Goal: Communication & Community: Connect with others

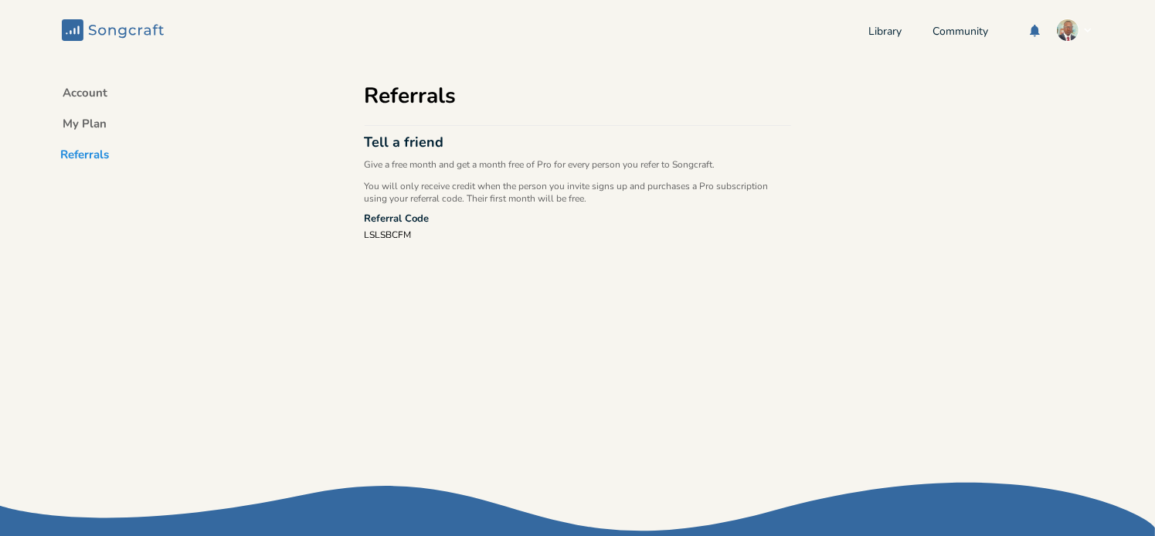
click at [73, 29] on rect at bounding box center [73, 30] width 22 height 22
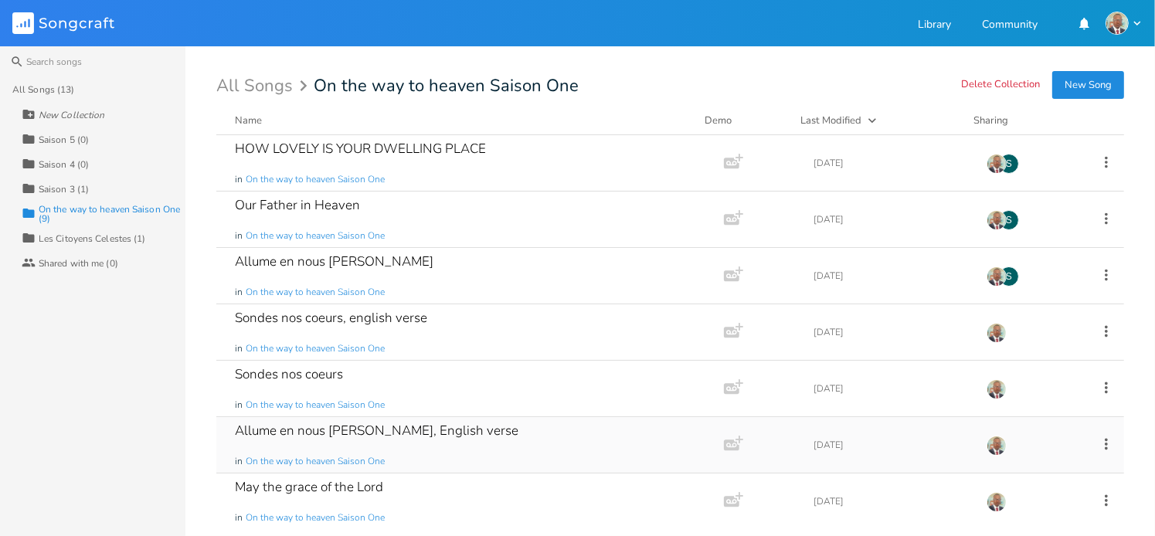
click at [342, 434] on div "Allume en nous [PERSON_NAME], English verse" at bounding box center [377, 430] width 284 height 13
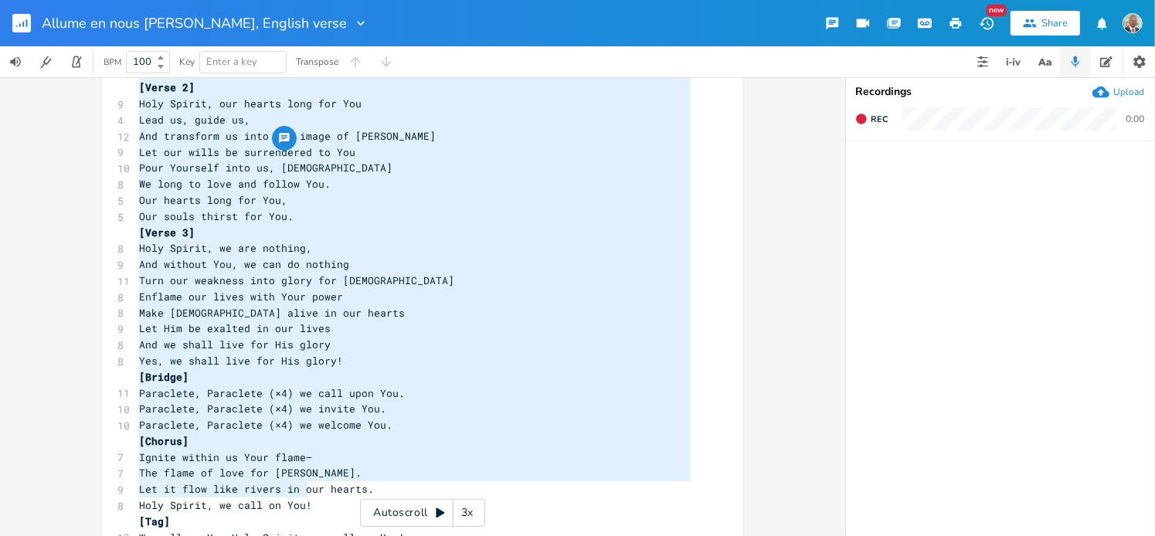
scroll to position [291, 0]
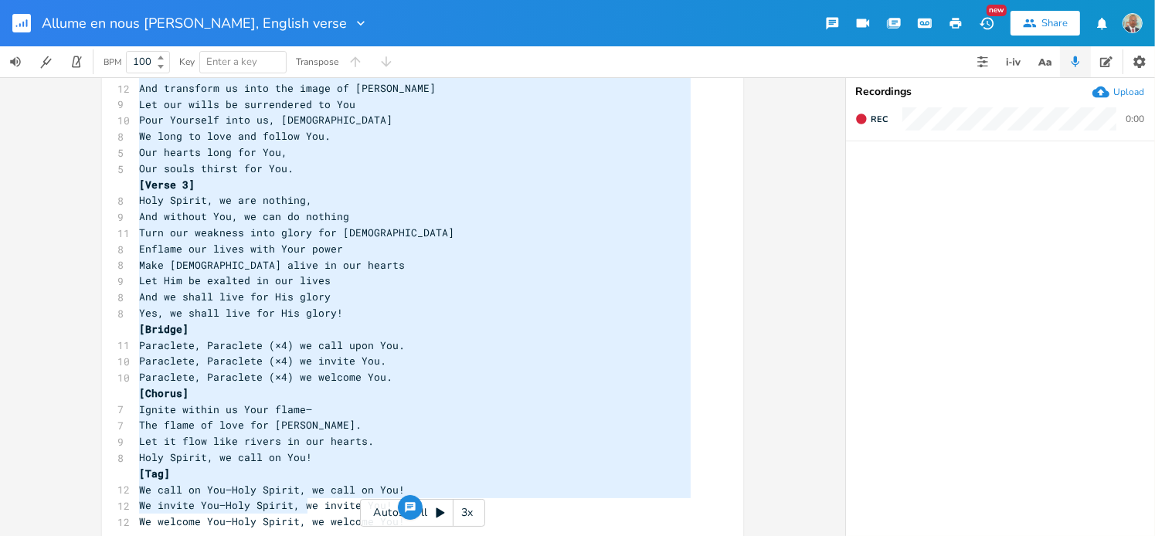
type textarea "[Lorem 2] Ipsu Dolors, ametcons adi elitse, Doeius tem incid, Utl etdolo ma al …"
drag, startPoint x: 135, startPoint y: 118, endPoint x: 522, endPoint y: 534, distance: 568.2
click at [522, 534] on div "x [Verse 1] 14 Holy Spirit, sanctify our hearts, Purify our souls, 10 And revea…" at bounding box center [434, 188] width 597 height 737
click at [339, 389] on pre "[Chorus]" at bounding box center [415, 394] width 558 height 16
drag, startPoint x: 135, startPoint y: 118, endPoint x: 360, endPoint y: 581, distance: 514.7
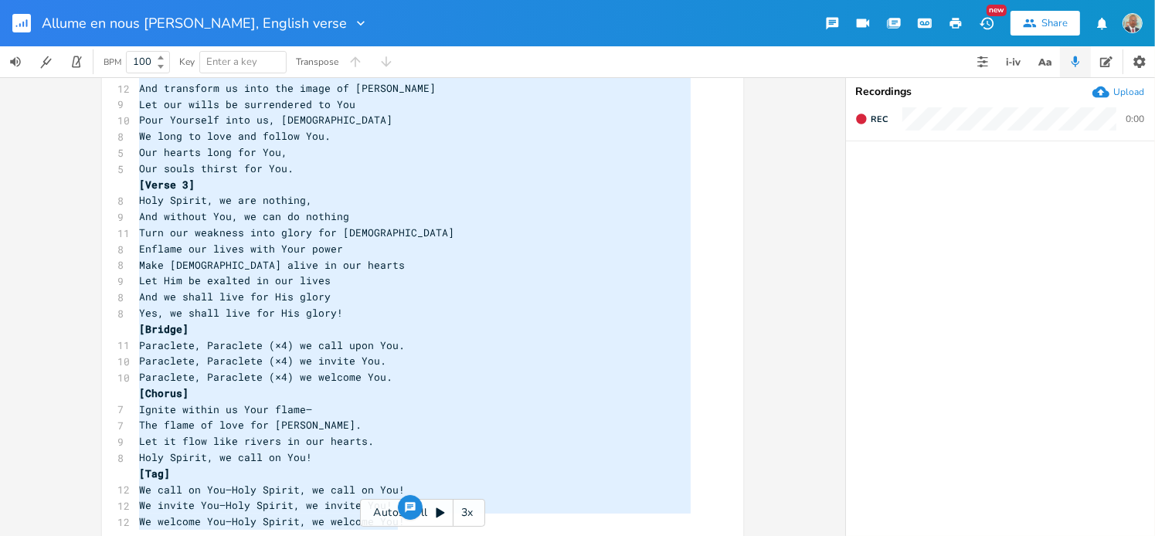
click at [360, 536] on html "Allume en nous ta flamme, English verse New Share BPM 100 Key Enter a key Trans…" at bounding box center [577, 268] width 1155 height 536
type textarea "[Verse 1] Holy Spirit, sanctify our hearts, Purify our souls, And reveal in us …"
click at [773, 274] on div "x [Verse 1] 14 Holy Spirit, sanctify our hearts, Purify our souls, 10 And revea…" at bounding box center [422, 306] width 845 height 459
click at [14, 214] on div "x [Verse 1] 14 Holy Spirit, sanctify our hearts, Purify our souls, 10 And revea…" at bounding box center [422, 306] width 845 height 459
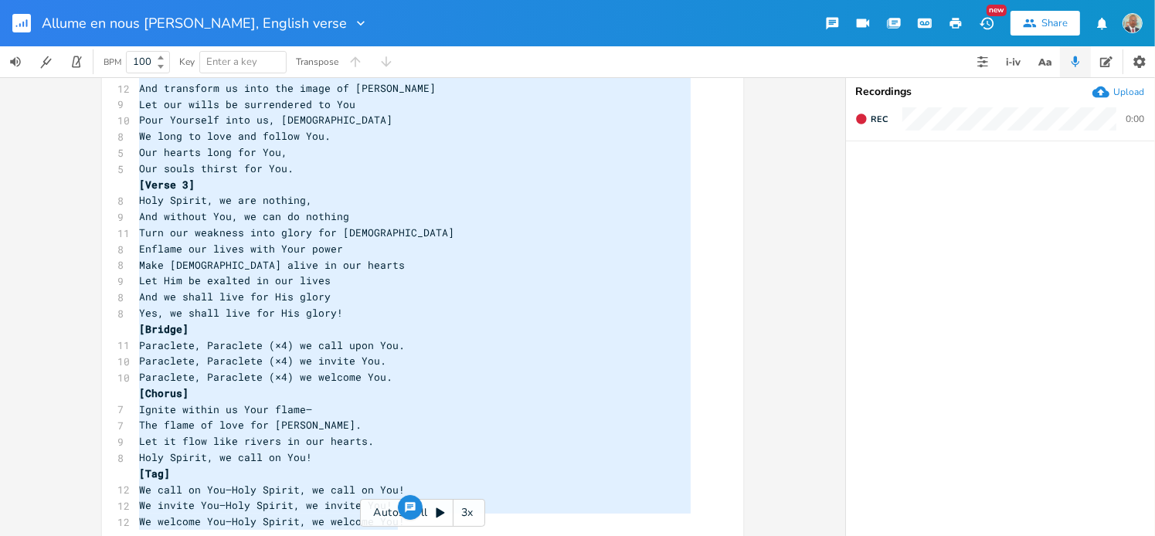
click at [15, 26] on rect "button" at bounding box center [21, 23] width 19 height 19
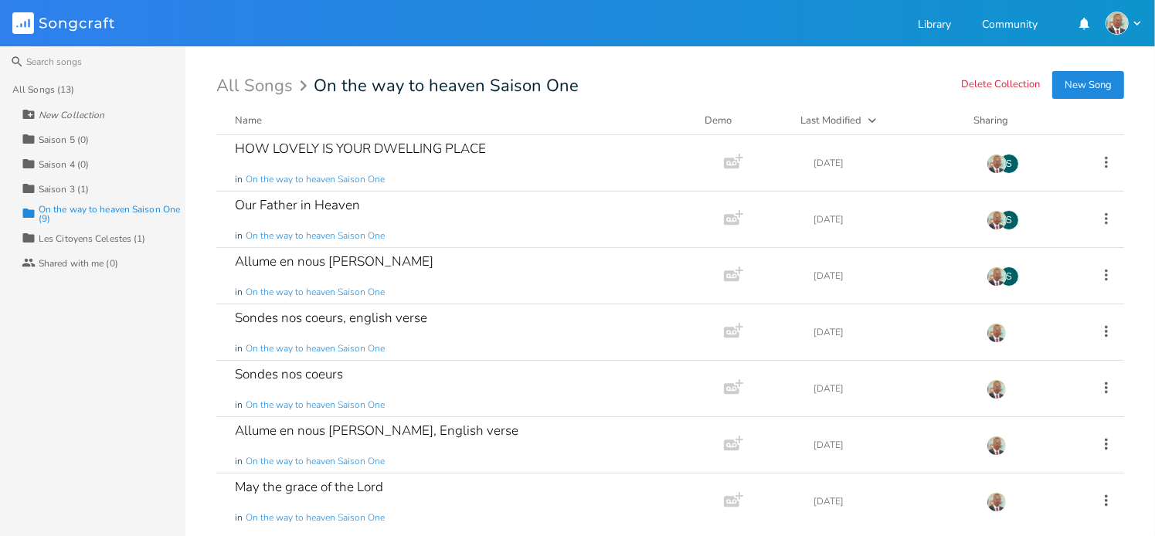
click at [161, 212] on div "On the way to heaven Saison One (9)" at bounding box center [112, 214] width 147 height 19
click at [165, 209] on div "On the way to heaven Saison One (9)" at bounding box center [112, 214] width 147 height 19
click at [362, 145] on div "HOW LOVELY IS YOUR DWELLING PLACE" at bounding box center [360, 148] width 251 height 13
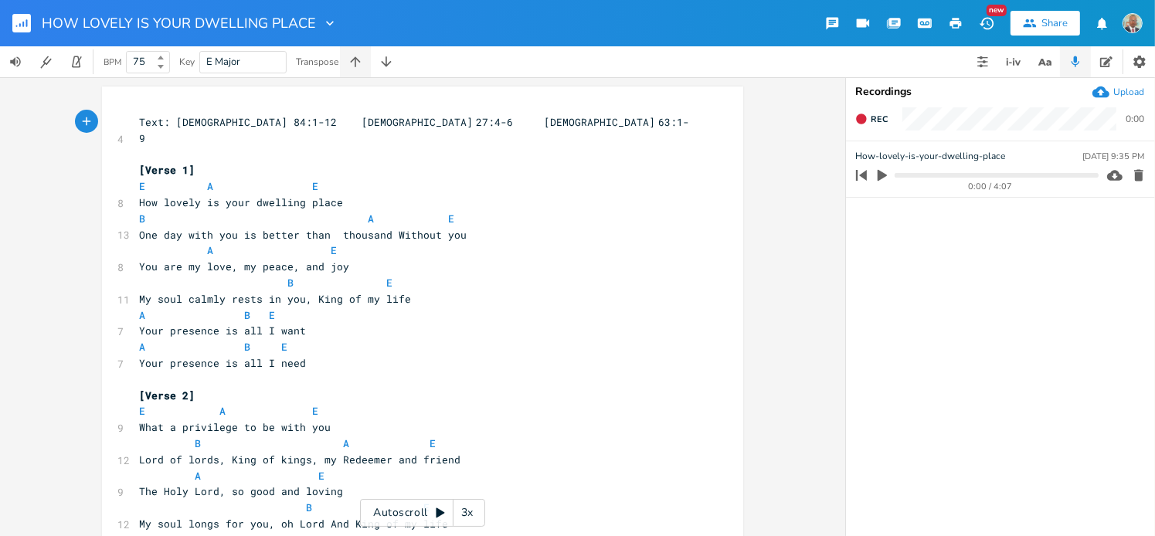
click at [355, 63] on icon "button" at bounding box center [355, 61] width 15 height 15
click at [386, 69] on icon "button" at bounding box center [386, 61] width 15 height 15
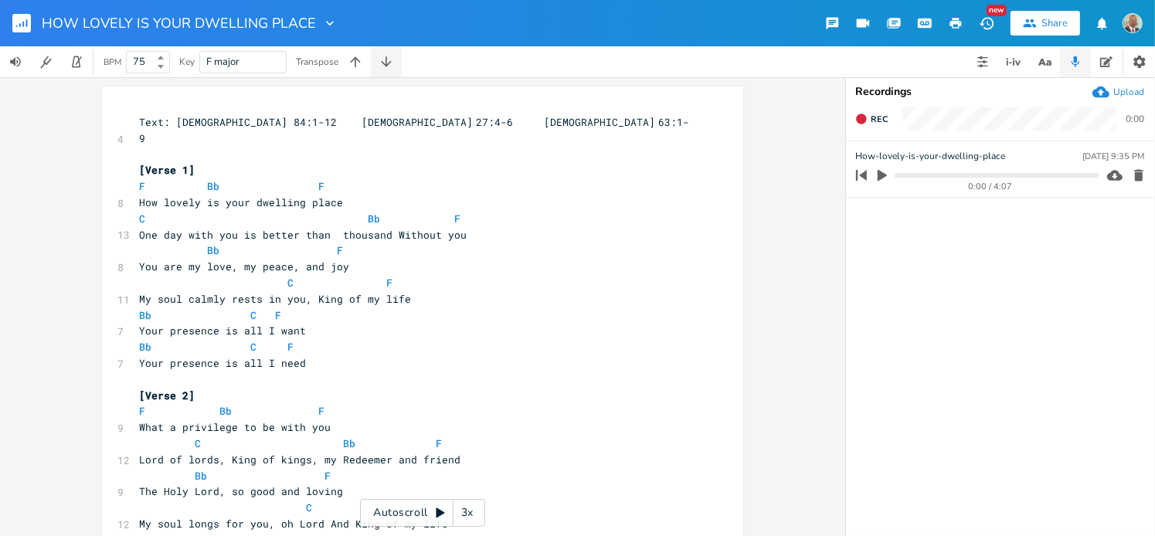
click at [386, 69] on icon "button" at bounding box center [386, 61] width 15 height 15
click at [884, 173] on icon "button" at bounding box center [882, 176] width 9 height 12
click at [914, 174] on progress at bounding box center [996, 175] width 203 height 5
click at [1029, 30] on button "Share" at bounding box center [1046, 23] width 70 height 25
click at [23, 14] on icon "button" at bounding box center [21, 23] width 19 height 19
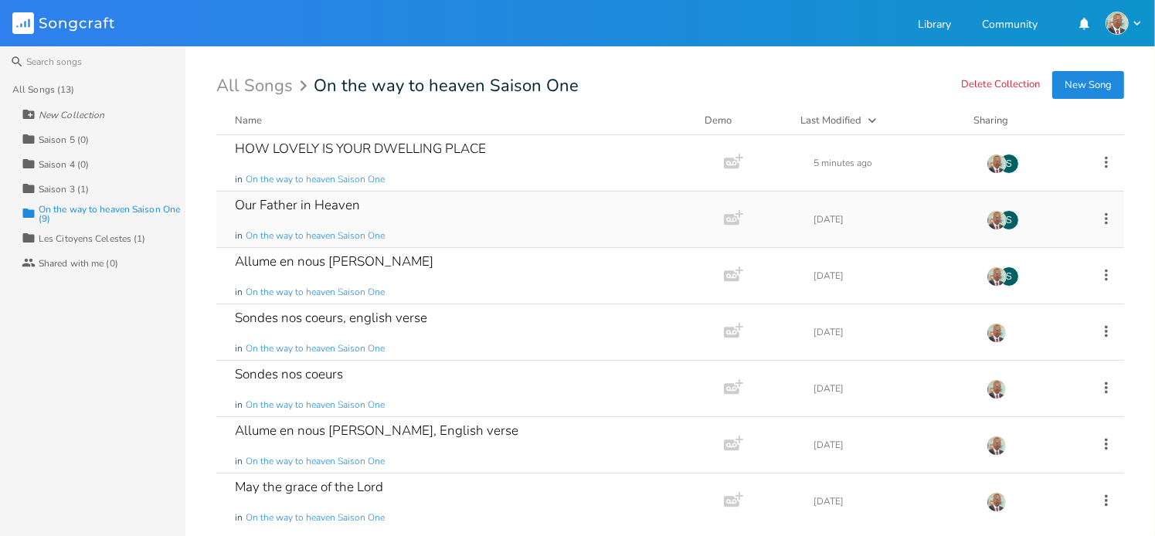
click at [312, 206] on div "Our Father in Heaven" at bounding box center [297, 205] width 125 height 13
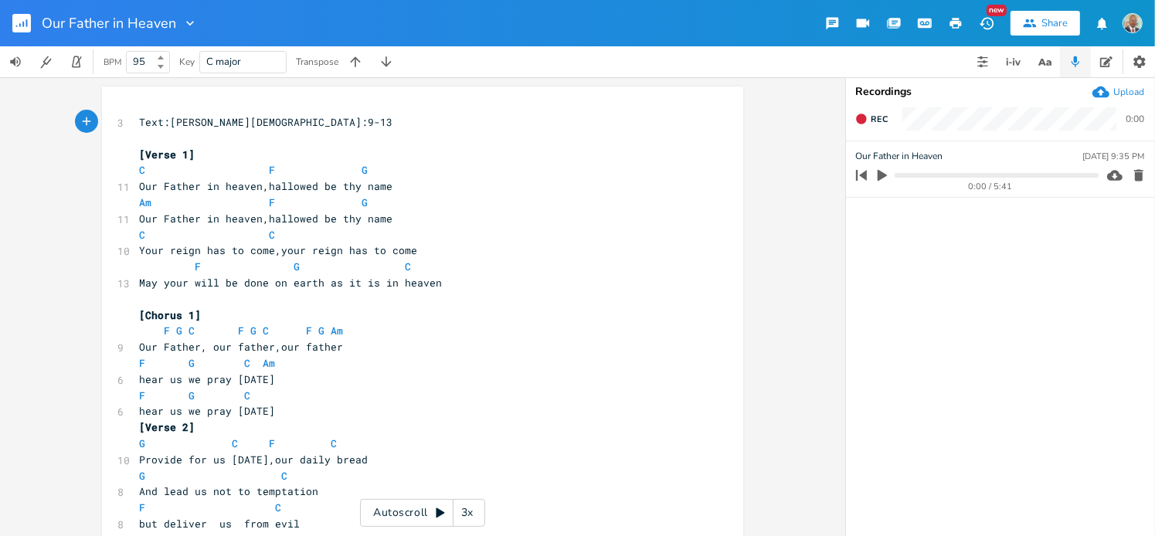
click at [886, 177] on icon "button" at bounding box center [883, 175] width 14 height 14
click at [883, 172] on icon "button" at bounding box center [882, 175] width 12 height 12
click at [435, 275] on pre "May your will be done on earth as it is in heaven" at bounding box center [415, 283] width 558 height 16
click at [340, 350] on pre "Our Father, our father,our father" at bounding box center [415, 347] width 558 height 16
click at [278, 383] on pre "hear us we pray today" at bounding box center [415, 380] width 558 height 16
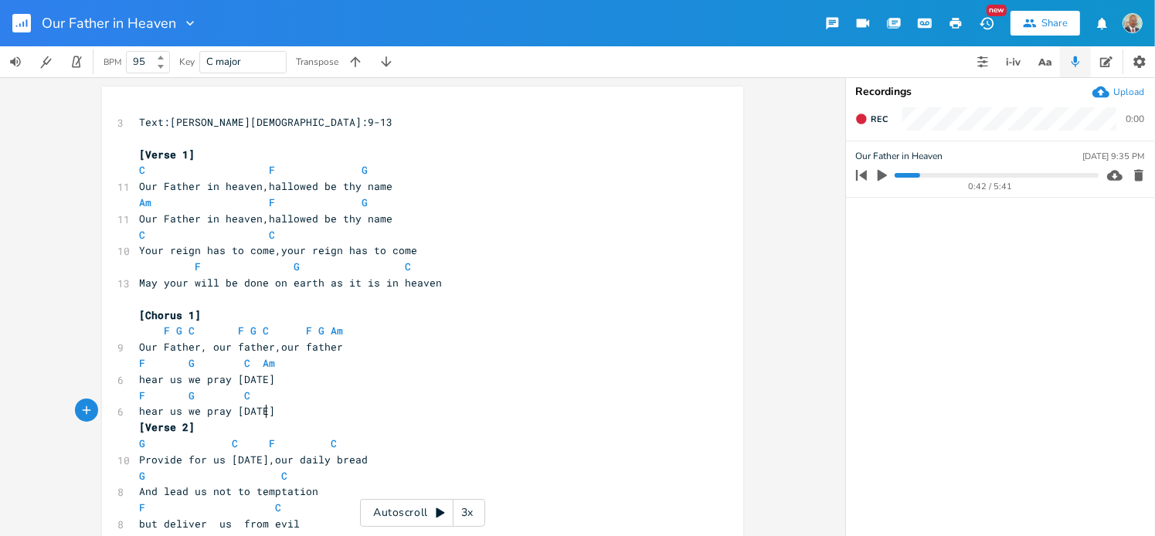
click at [270, 413] on pre "hear us we pray today" at bounding box center [415, 411] width 558 height 16
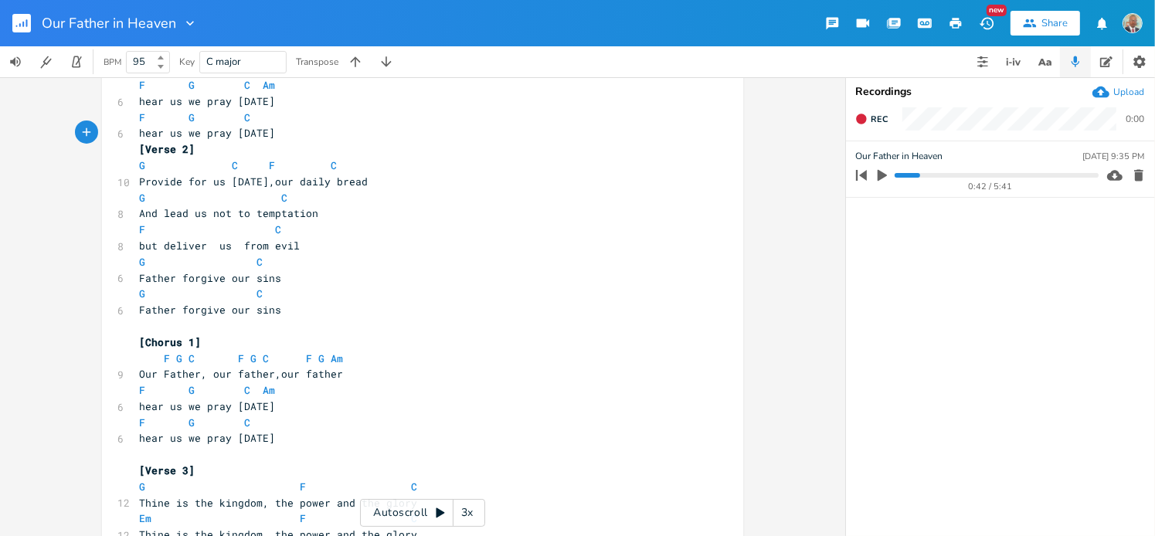
scroll to position [292, 0]
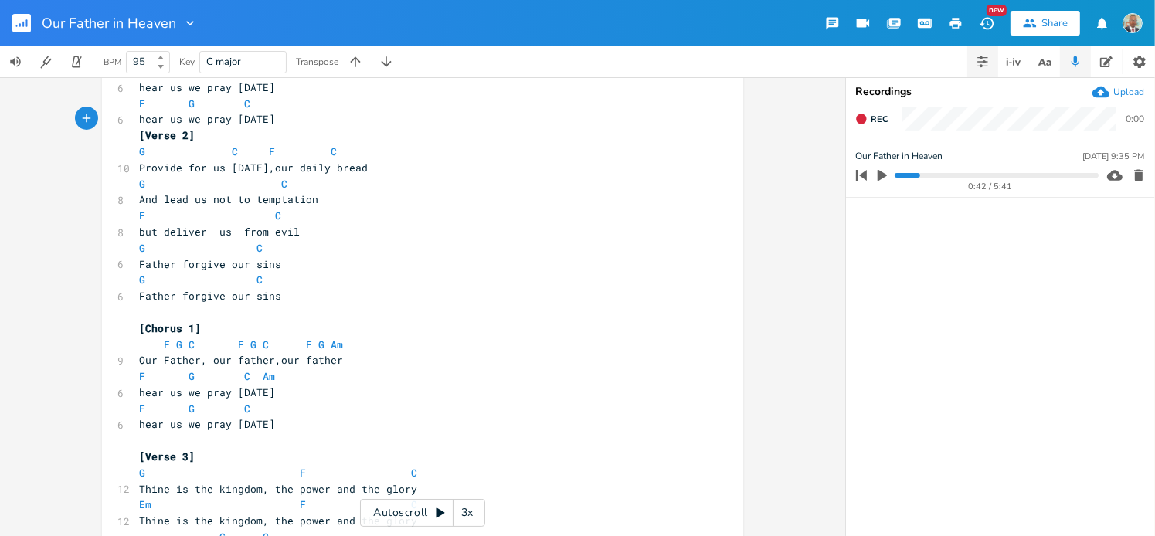
click at [982, 58] on icon "button" at bounding box center [981, 57] width 3 height 3
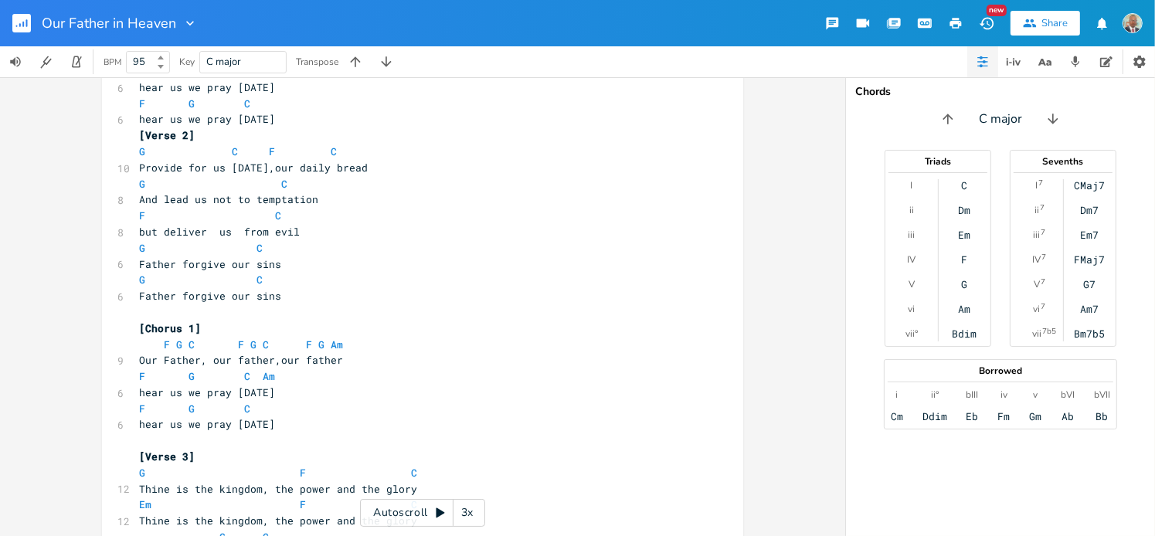
drag, startPoint x: 976, startPoint y: 262, endPoint x: 966, endPoint y: 213, distance: 49.7
click at [966, 213] on div "C Dm Em F G Am Bdim" at bounding box center [965, 259] width 53 height 161
click at [834, 24] on icon "button" at bounding box center [832, 24] width 12 height 12
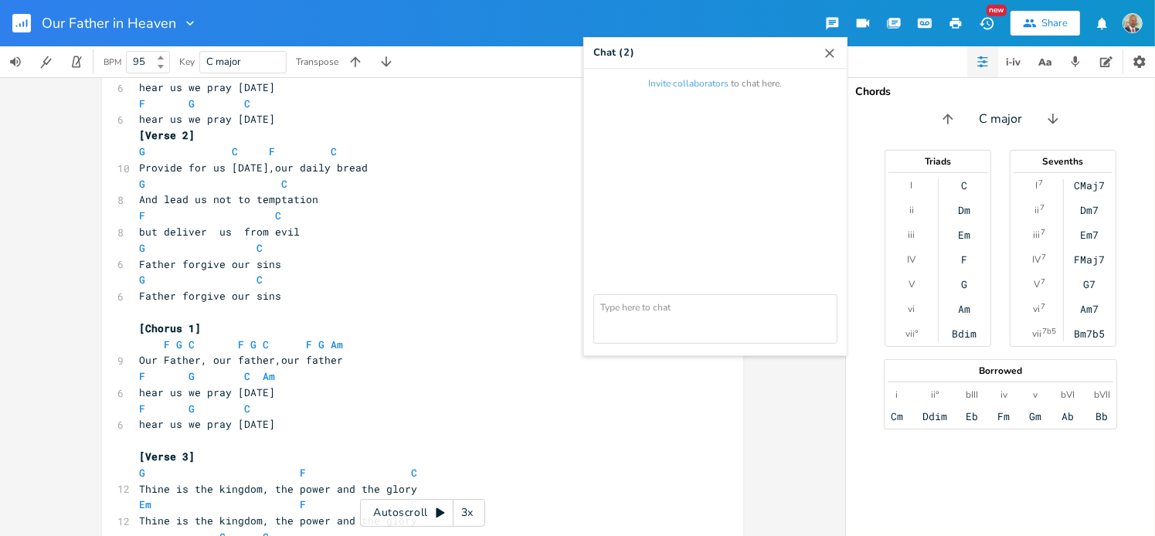
click at [830, 50] on icon "button" at bounding box center [829, 53] width 15 height 15
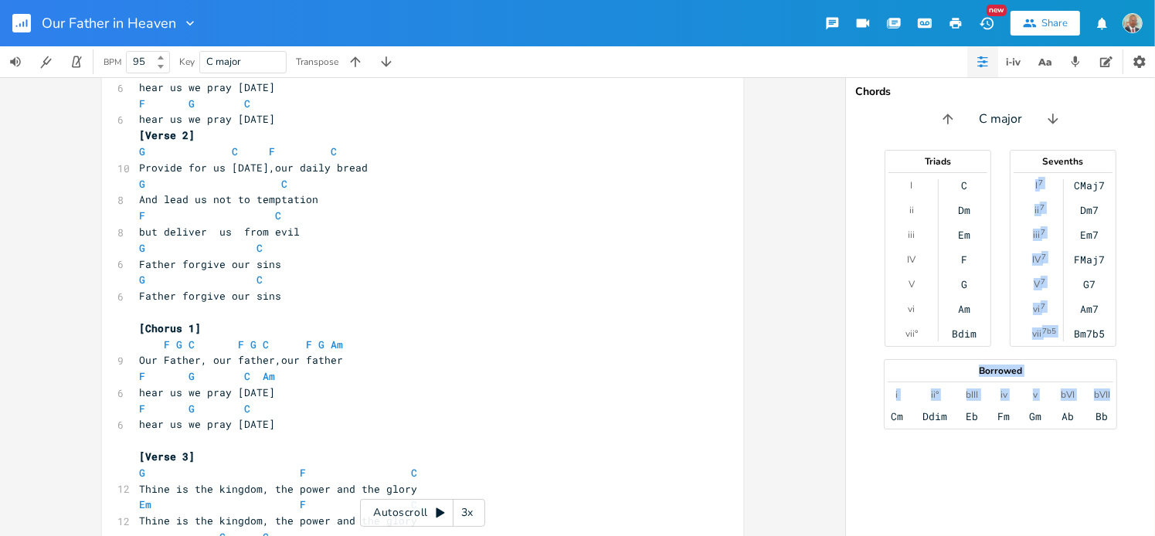
drag, startPoint x: 1114, startPoint y: 434, endPoint x: 1008, endPoint y: 171, distance: 283.3
click at [1008, 171] on div "Chords C major Triads I ii iii IV V vi vii° C Dm Em F G Am Bdim Sevenths I 7 ii…" at bounding box center [1000, 306] width 309 height 459
drag, startPoint x: 1008, startPoint y: 171, endPoint x: 1138, endPoint y: 128, distance: 136.9
click at [1138, 128] on div "C major" at bounding box center [1000, 119] width 309 height 25
click at [1055, 117] on icon "button" at bounding box center [1053, 118] width 15 height 15
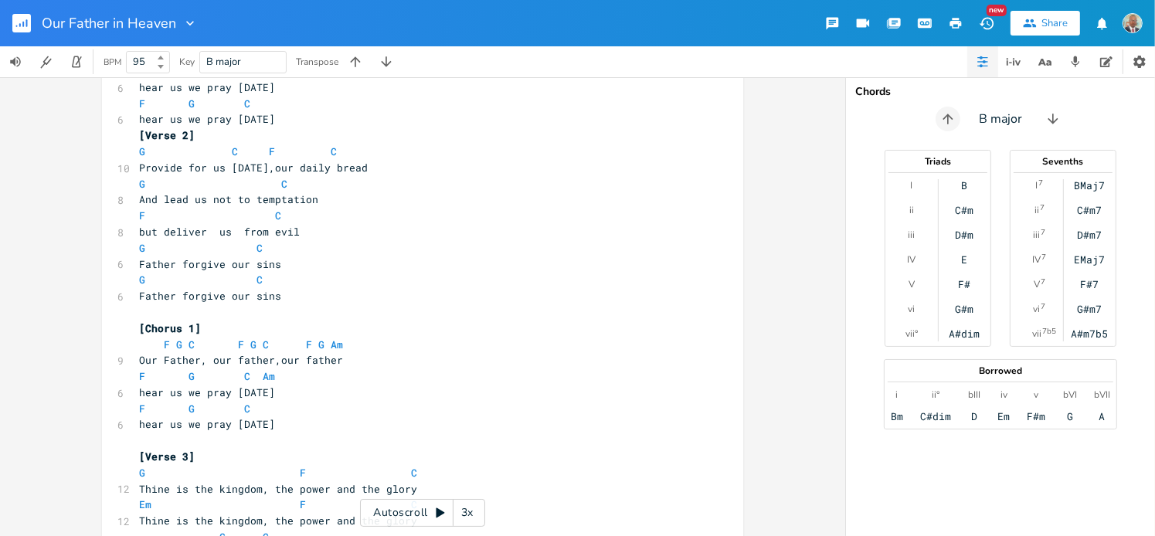
click at [942, 121] on icon "button" at bounding box center [948, 118] width 15 height 15
click at [942, 121] on icon "button" at bounding box center [944, 118] width 15 height 15
click at [942, 121] on icon "button" at bounding box center [948, 118] width 15 height 15
click at [942, 121] on icon "button" at bounding box center [944, 118] width 15 height 15
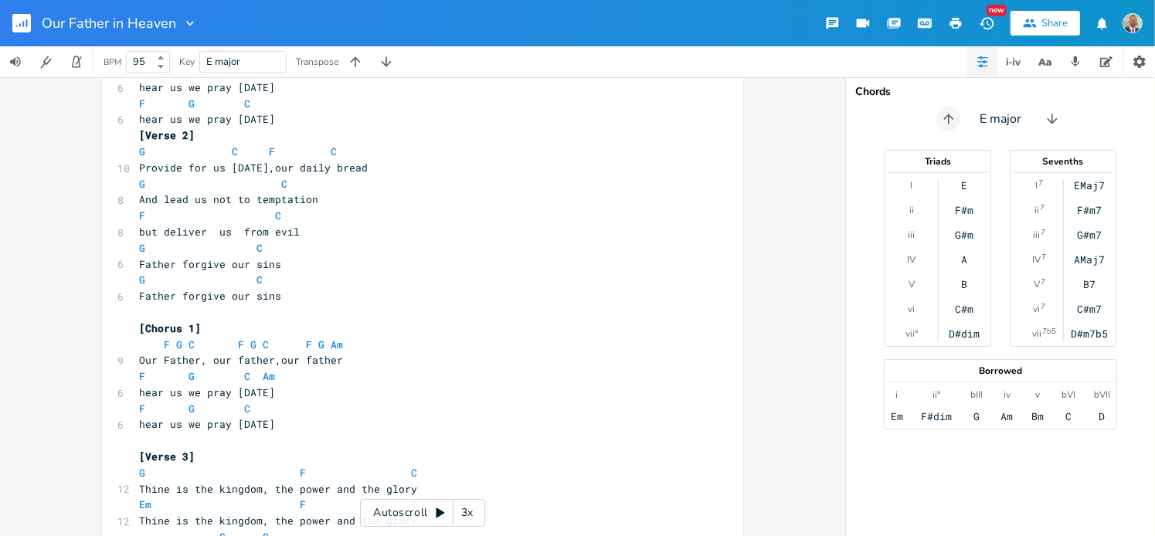
click at [942, 121] on icon "button" at bounding box center [948, 118] width 15 height 15
click at [955, 130] on button "button" at bounding box center [949, 119] width 25 height 25
click at [955, 130] on div "F# major" at bounding box center [1000, 119] width 309 height 25
click at [950, 124] on icon "button" at bounding box center [944, 118] width 15 height 15
click at [950, 124] on icon "button" at bounding box center [948, 118] width 15 height 15
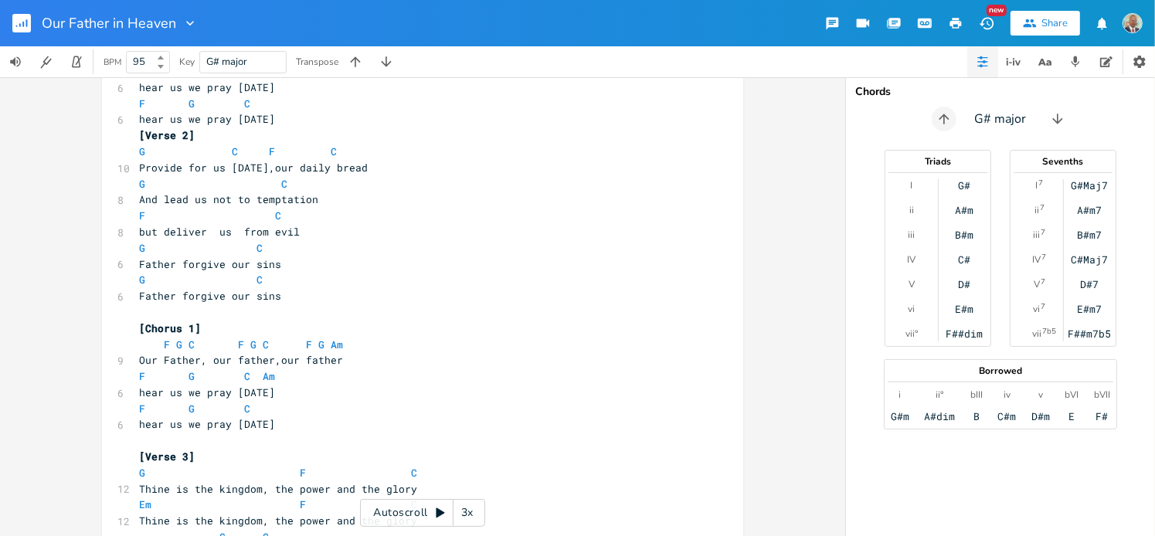
click at [950, 124] on icon "button" at bounding box center [944, 118] width 15 height 15
click at [950, 124] on icon "button" at bounding box center [948, 118] width 15 height 15
click at [950, 124] on icon "button" at bounding box center [944, 118] width 15 height 15
click at [950, 124] on icon "button" at bounding box center [948, 118] width 15 height 15
click at [19, 23] on rect "button" at bounding box center [21, 23] width 19 height 19
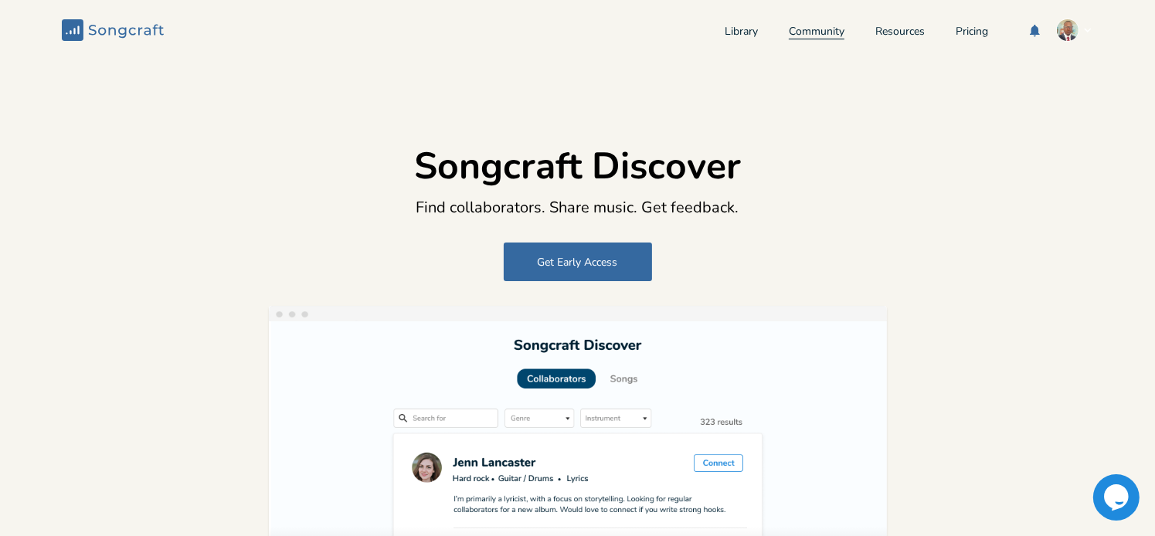
click at [820, 31] on link "Community" at bounding box center [817, 32] width 56 height 13
click at [634, 267] on button "Get Early Access" at bounding box center [578, 262] width 148 height 39
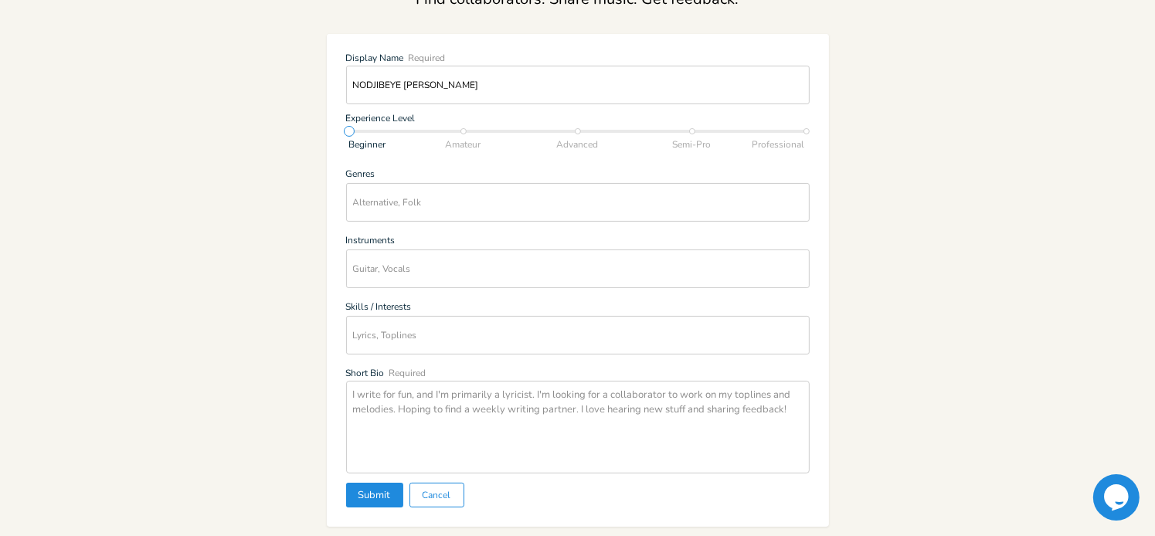
scroll to position [207, 0]
click at [503, 211] on input "Alternative, Folk" at bounding box center [578, 204] width 464 height 39
type input "G"
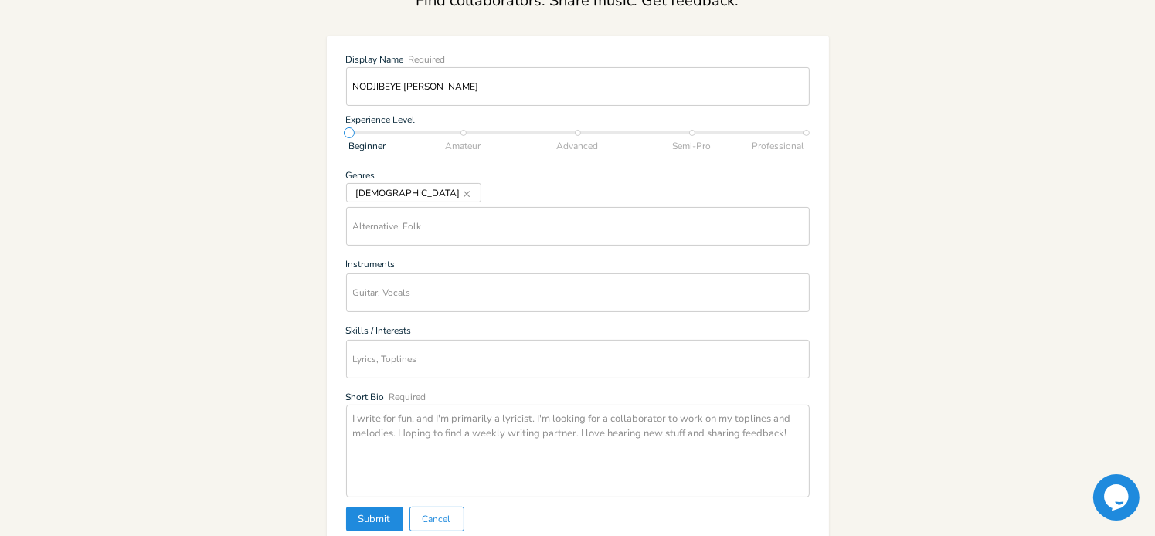
click at [430, 363] on input "Lyrics, Toplines" at bounding box center [578, 359] width 464 height 39
drag, startPoint x: 346, startPoint y: 138, endPoint x: 386, endPoint y: 138, distance: 39.4
click at [386, 138] on form "Display Name Required NODJIBEYE CHERUBIN Experience Level Beginner Amateur Adva…" at bounding box center [578, 293] width 464 height 477
drag, startPoint x: 346, startPoint y: 134, endPoint x: 443, endPoint y: 130, distance: 96.7
click at [443, 130] on div "Beginner Amateur Advanced Semi-Pro Professional" at bounding box center [578, 133] width 458 height 11
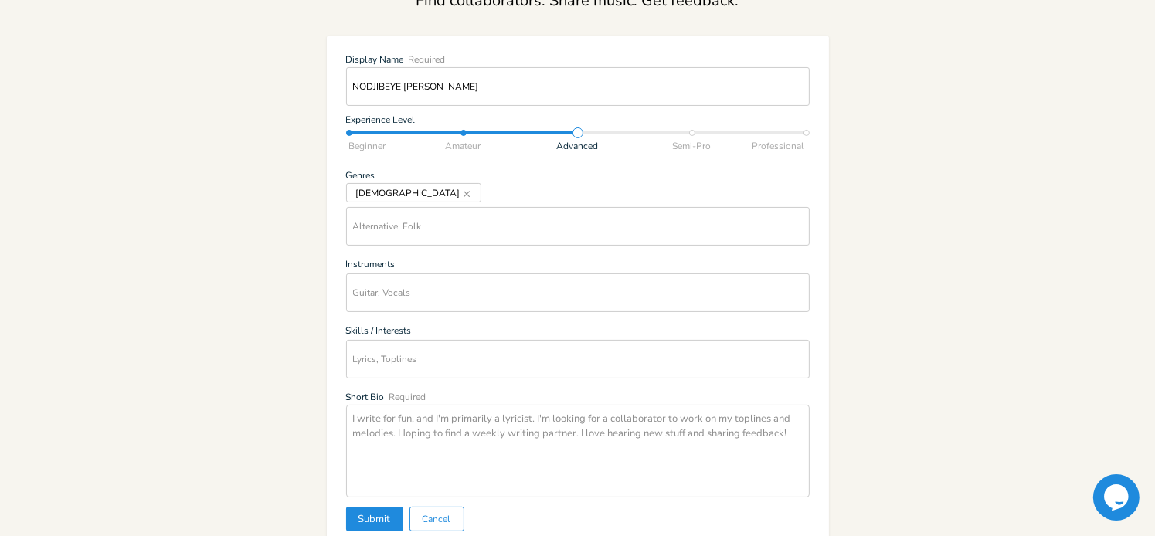
click at [572, 137] on div "Beginner Amateur Advanced Semi-Pro Professional" at bounding box center [578, 133] width 458 height 11
